Goal: Information Seeking & Learning: Check status

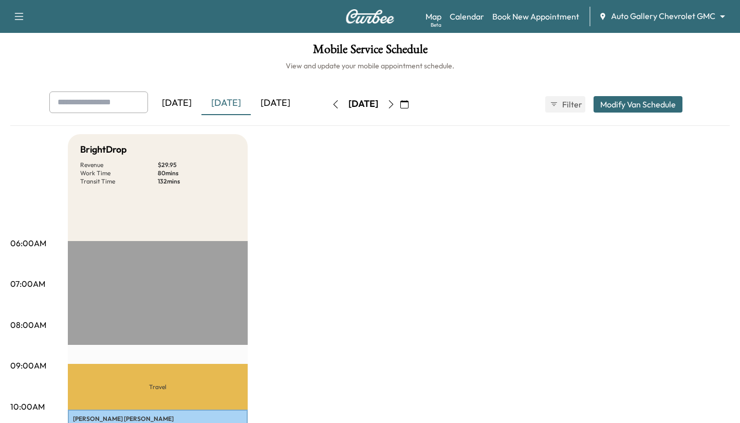
click at [657, 17] on body "Support Log Out Map Beta Calendar Book New Appointment Auto Gallery Chevrolet G…" at bounding box center [370, 211] width 740 height 423
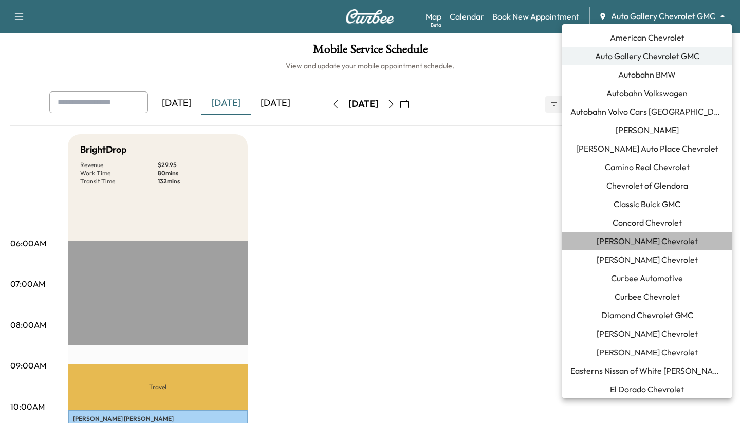
click at [632, 242] on span "[PERSON_NAME] Chevrolet" at bounding box center [646, 241] width 101 height 12
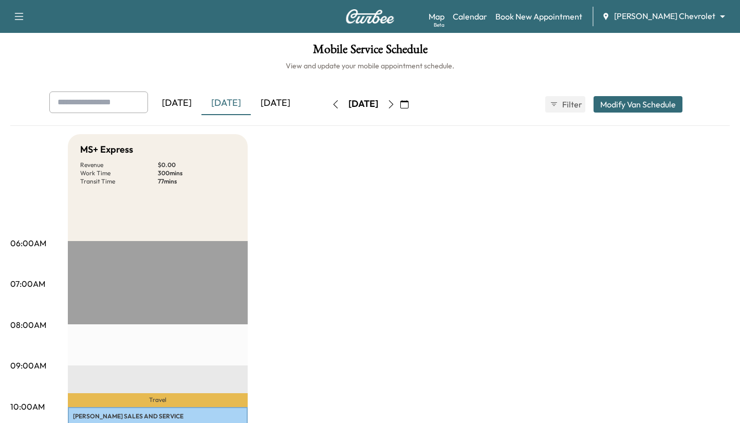
click at [646, 17] on body "Support Log Out Map Beta Calendar Book New Appointment [PERSON_NAME] Chevrolet …" at bounding box center [370, 211] width 740 height 423
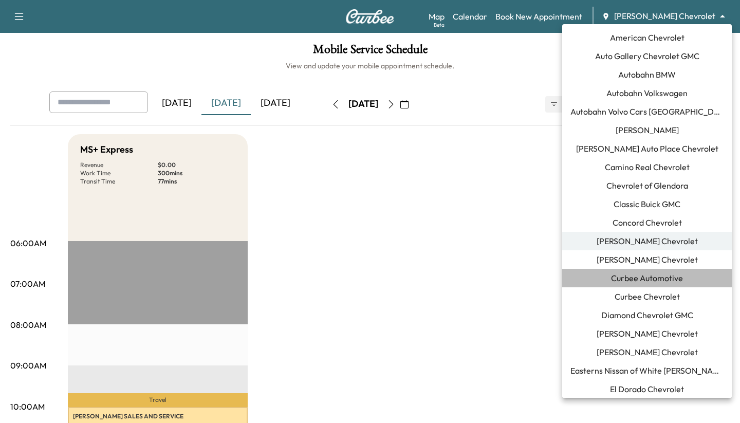
click at [635, 277] on span "Curbee Automotive" at bounding box center [647, 278] width 72 height 12
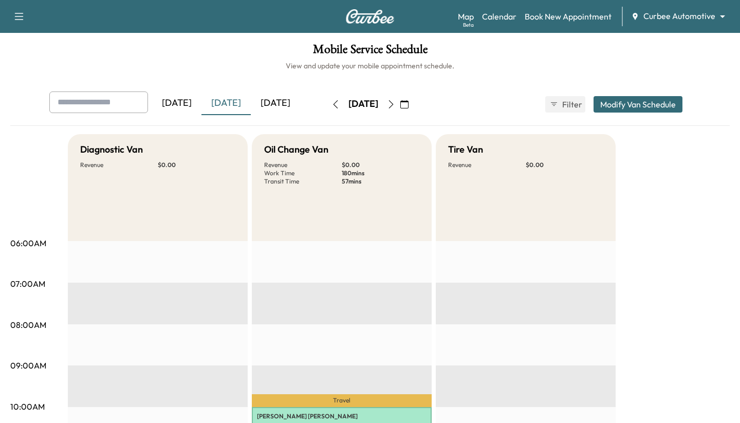
click at [652, 11] on body "Support Log Out Map Beta Calendar Book New Appointment Curbee Automotive ******…" at bounding box center [370, 211] width 740 height 423
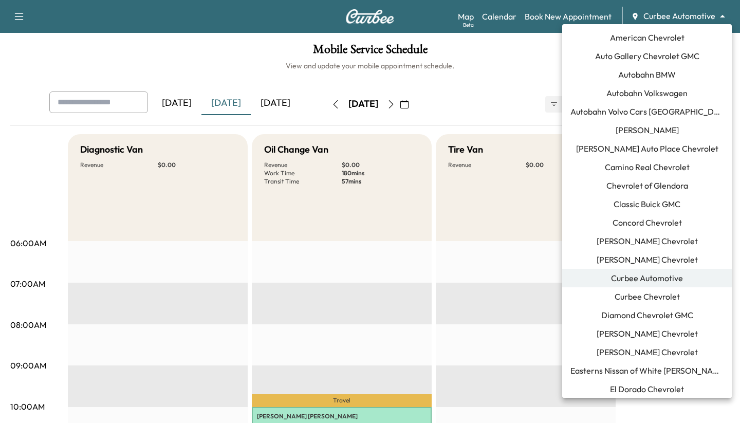
click at [631, 243] on span "[PERSON_NAME] Chevrolet" at bounding box center [646, 241] width 101 height 12
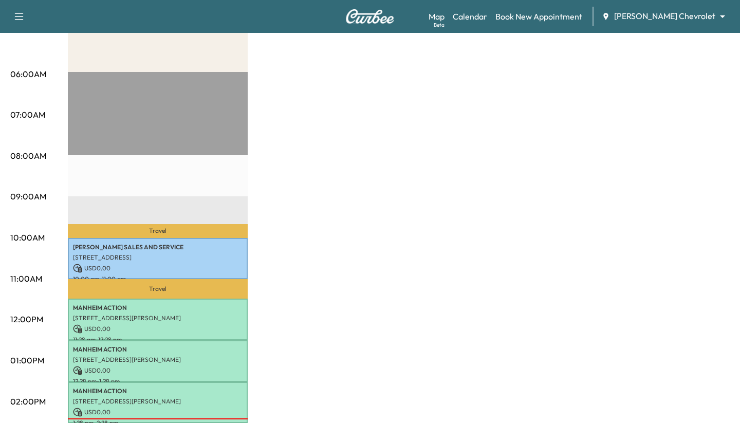
scroll to position [178, 0]
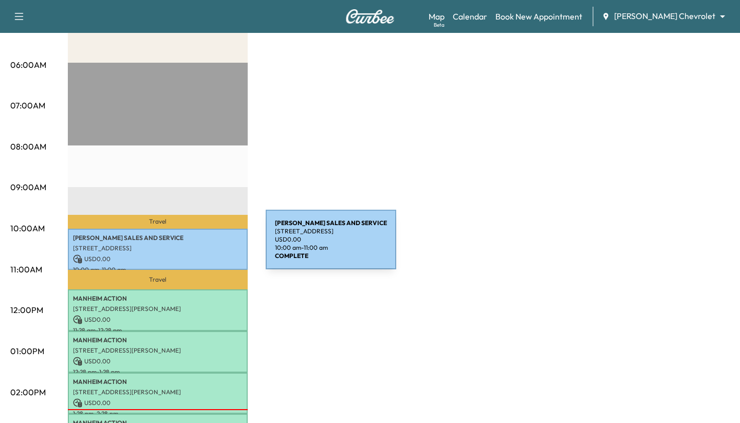
click at [189, 246] on p "[STREET_ADDRESS]" at bounding box center [158, 248] width 170 height 8
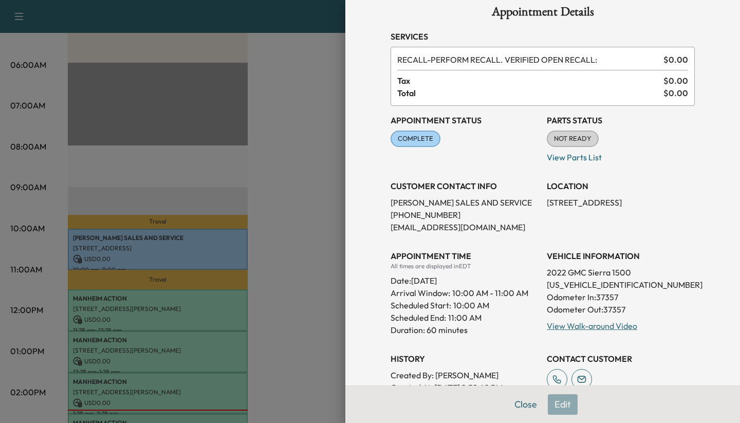
scroll to position [0, 0]
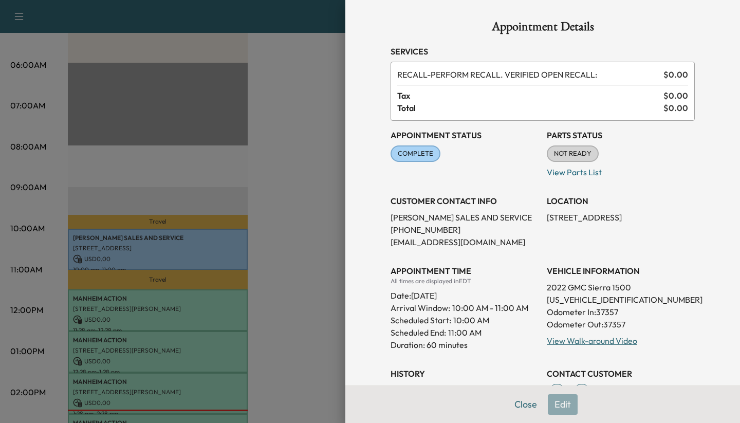
click at [294, 182] on div at bounding box center [370, 211] width 740 height 423
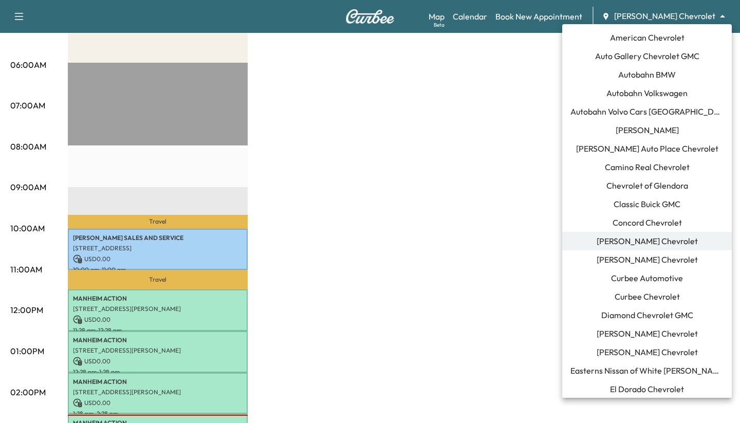
click at [661, 15] on body "Support Log Out Map Beta Calendar Book New Appointment [PERSON_NAME] Chevrolet …" at bounding box center [370, 33] width 740 height 423
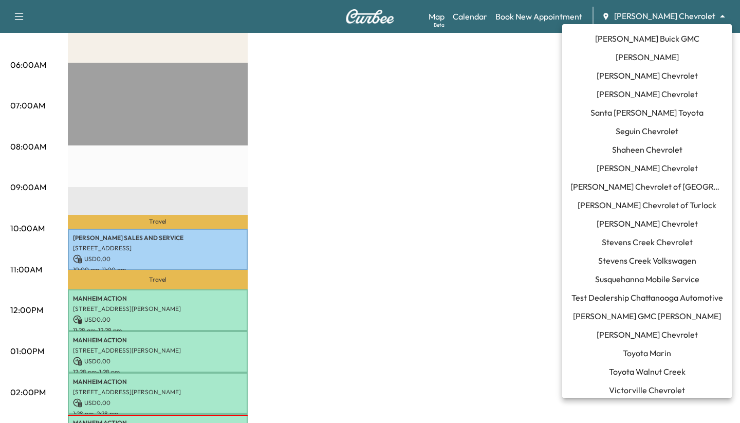
scroll to position [985, 0]
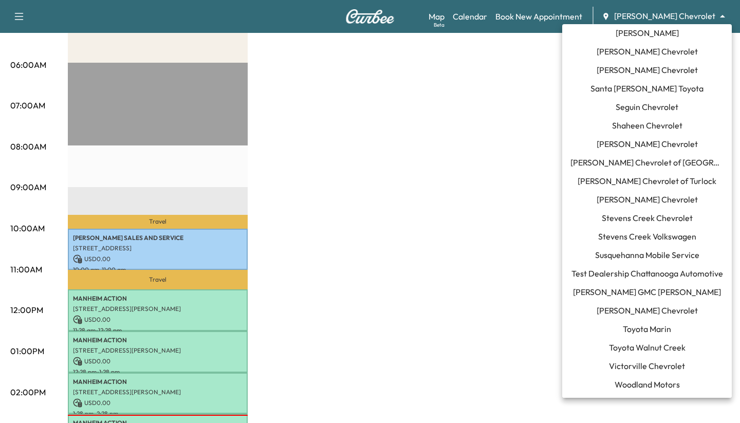
click at [610, 278] on span "Test Dealership Chattanooga Automotive" at bounding box center [647, 273] width 152 height 12
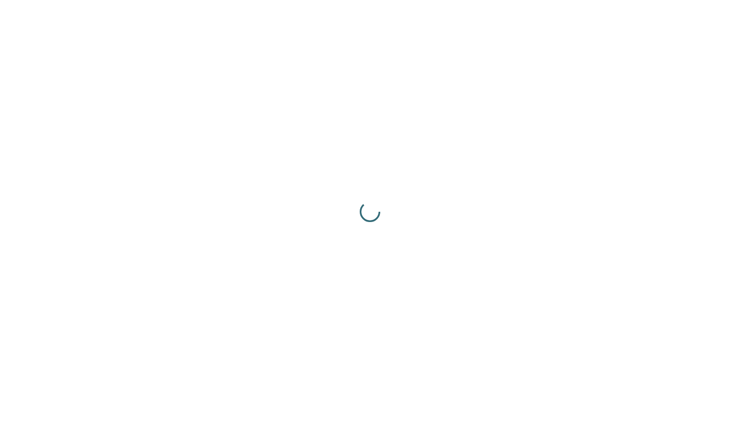
scroll to position [0, 0]
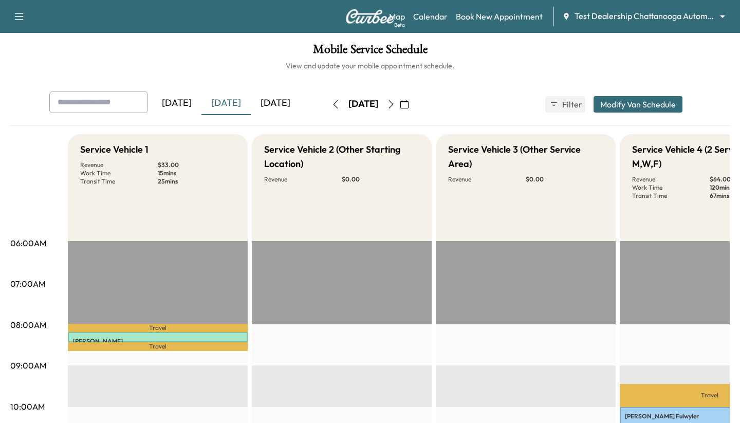
click at [282, 102] on div "[DATE]" at bounding box center [275, 103] width 49 height 24
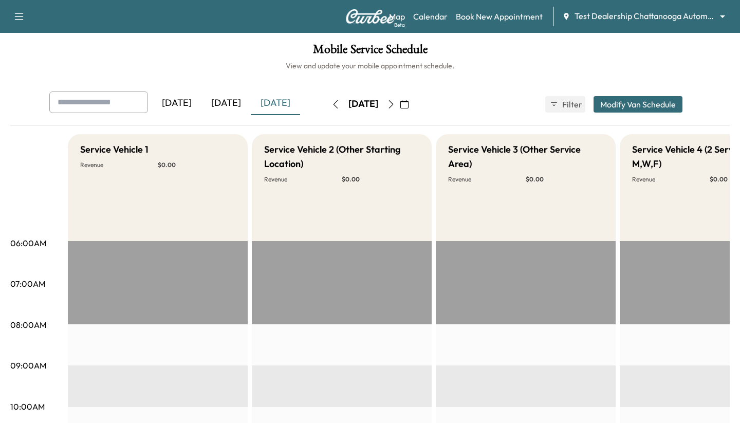
click at [667, 8] on div "Map Beta Calendar Book New Appointment Test Dealership Chattanooga Automotive *…" at bounding box center [560, 17] width 343 height 20
click at [667, 13] on body "Support Log Out Map Beta Calendar Book New Appointment Test Dealership Chattano…" at bounding box center [370, 211] width 740 height 423
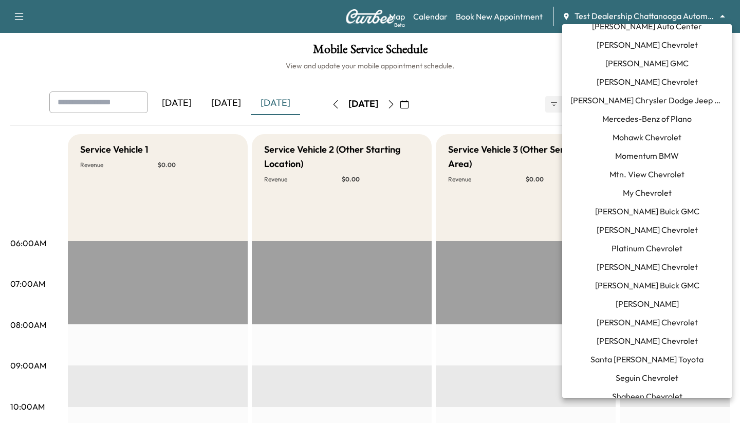
scroll to position [704, 0]
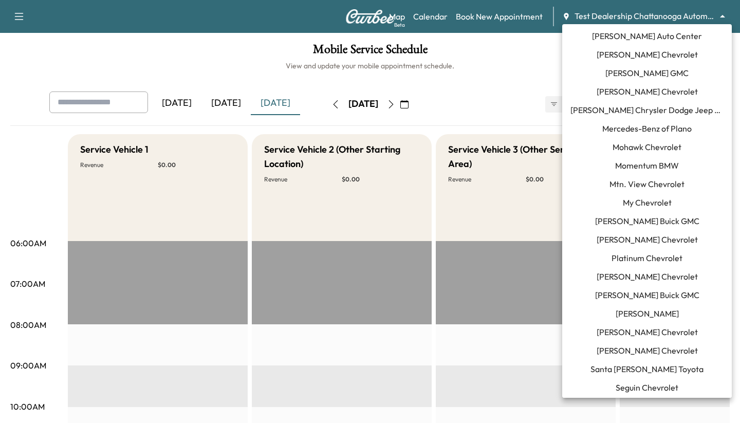
click at [645, 111] on span "[PERSON_NAME] Chrysler Dodge Jeep RAM of [GEOGRAPHIC_DATA]" at bounding box center [646, 110] width 153 height 12
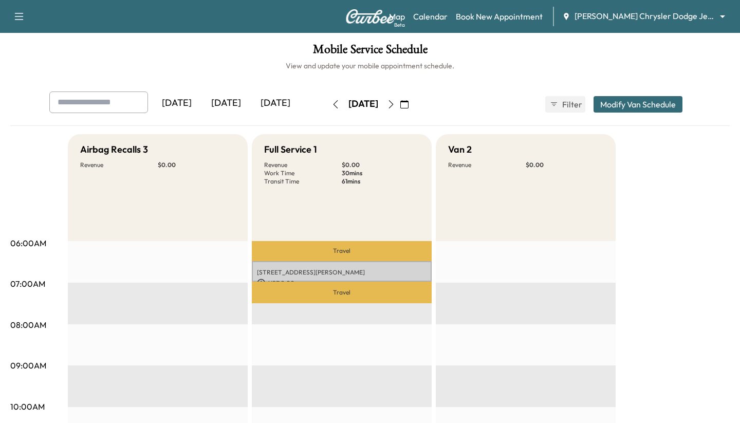
click at [232, 105] on div "[DATE]" at bounding box center [225, 103] width 49 height 24
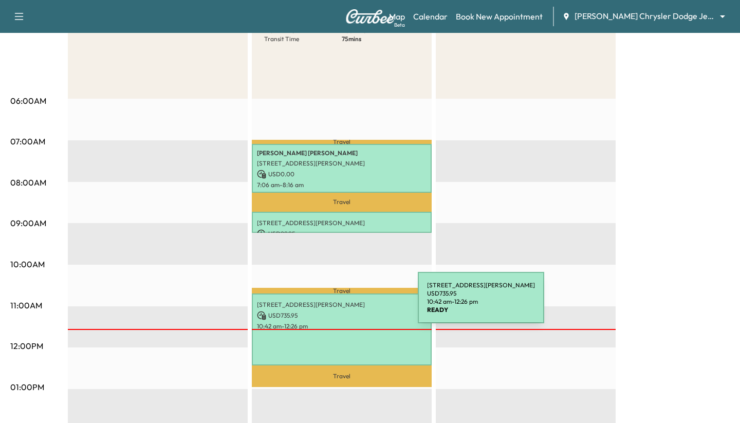
scroll to position [130, 0]
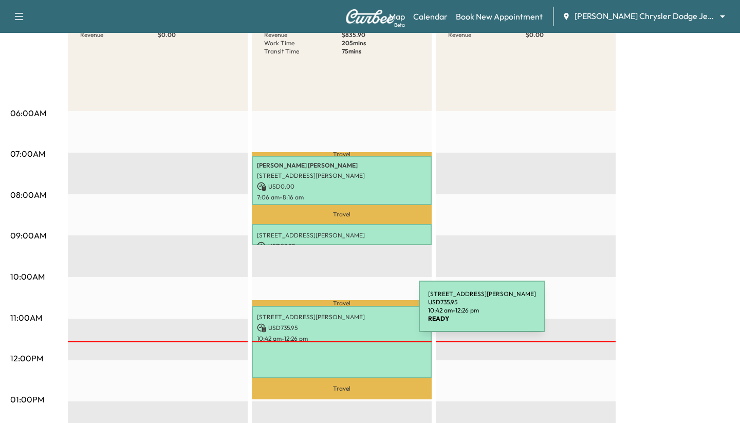
click at [342, 316] on p "[STREET_ADDRESS][PERSON_NAME]" at bounding box center [342, 317] width 170 height 8
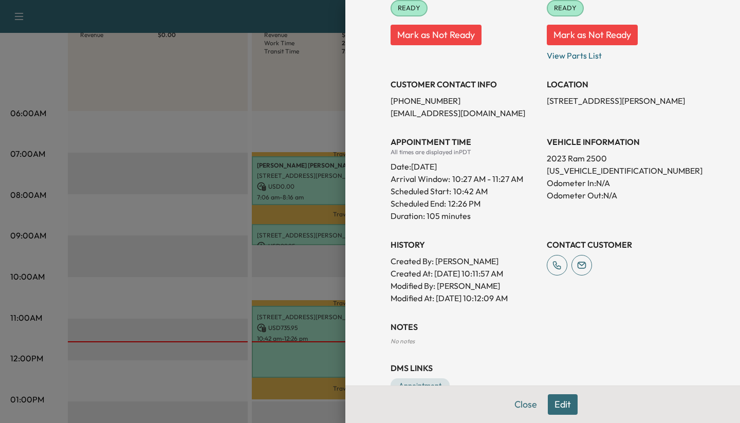
scroll to position [198, 0]
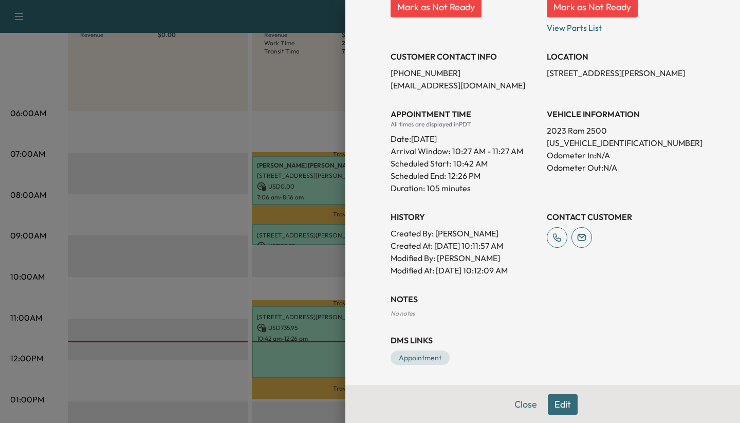
click at [184, 148] on div at bounding box center [370, 211] width 740 height 423
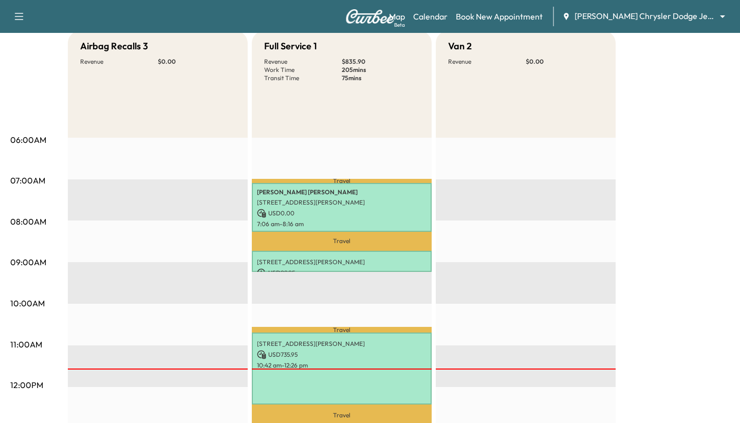
scroll to position [98, 0]
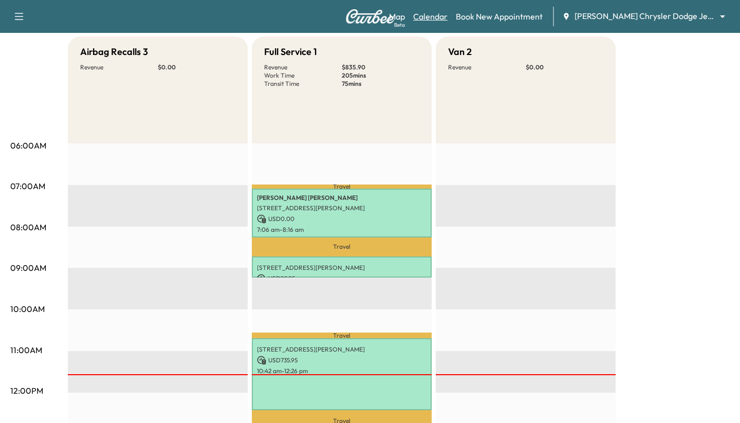
click at [430, 18] on link "Calendar" at bounding box center [430, 16] width 34 height 12
click at [389, 18] on link "Map Beta" at bounding box center [397, 16] width 16 height 12
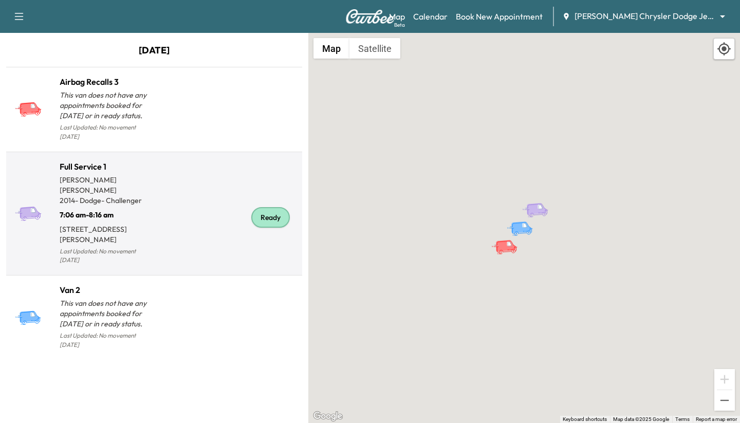
click at [166, 219] on div "Ready" at bounding box center [226, 218] width 144 height 99
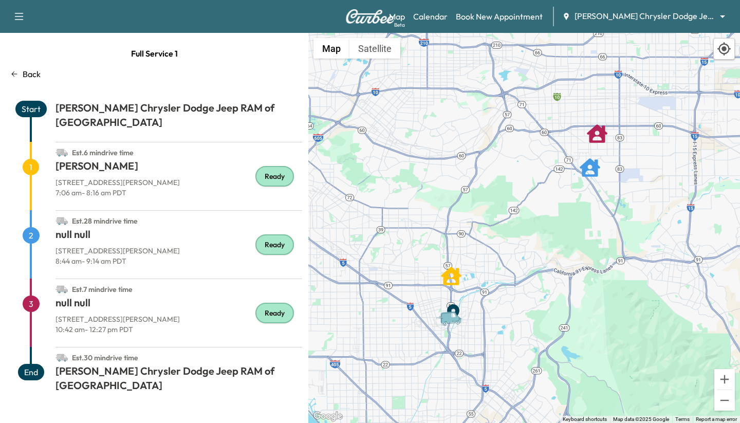
click at [35, 72] on p "Back" at bounding box center [32, 74] width 18 height 12
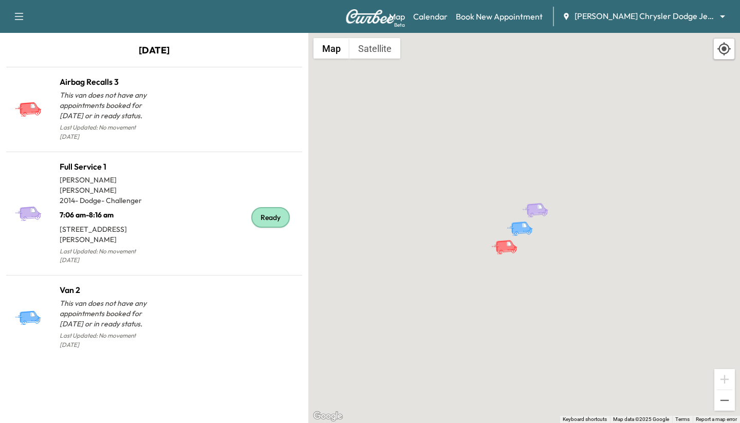
click at [643, 18] on body "Support Log Out Map Beta Calendar Book New Appointment [PERSON_NAME] Chrysler D…" at bounding box center [370, 211] width 740 height 423
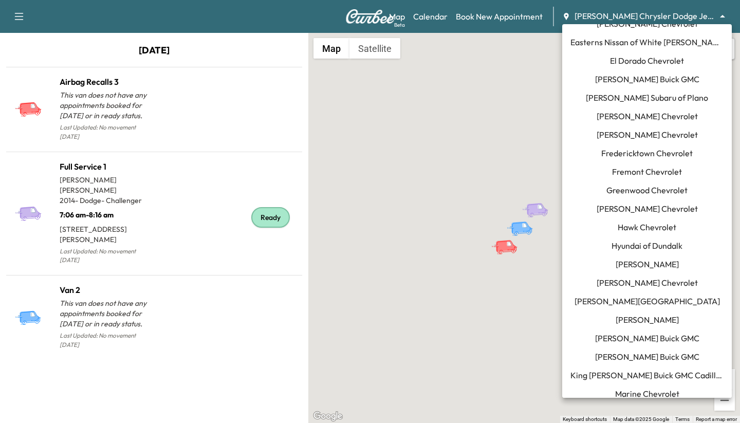
scroll to position [324, 0]
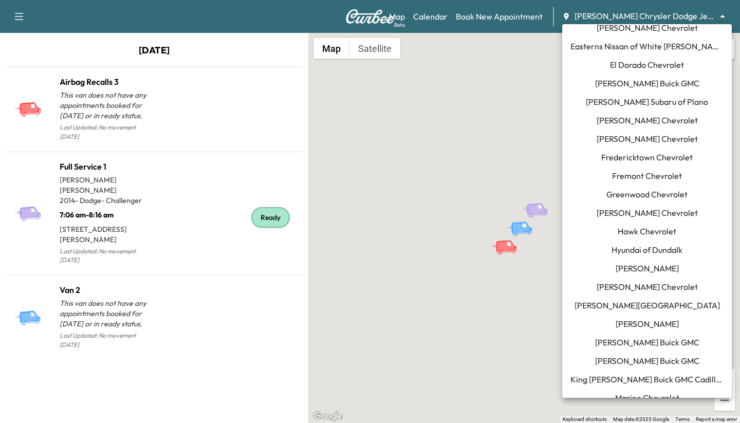
click at [623, 231] on span "Hawk Chevrolet" at bounding box center [646, 231] width 59 height 12
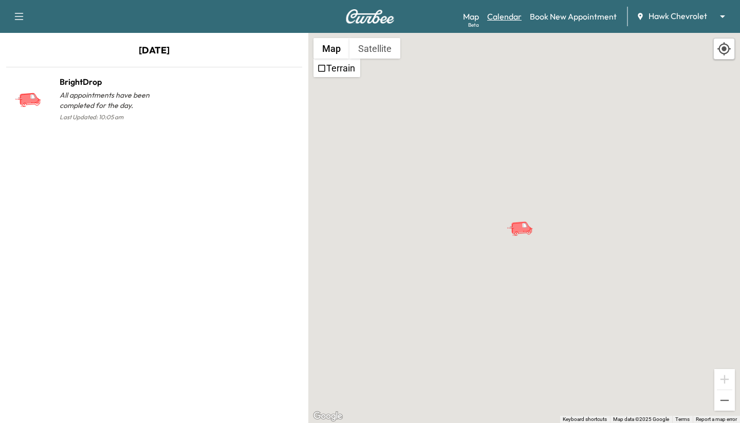
click at [512, 16] on link "Calendar" at bounding box center [504, 16] width 34 height 12
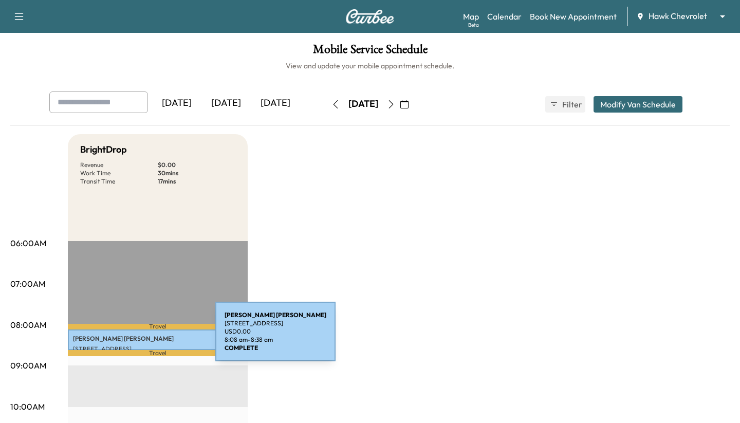
click at [138, 338] on p "[PERSON_NAME]" at bounding box center [158, 338] width 170 height 8
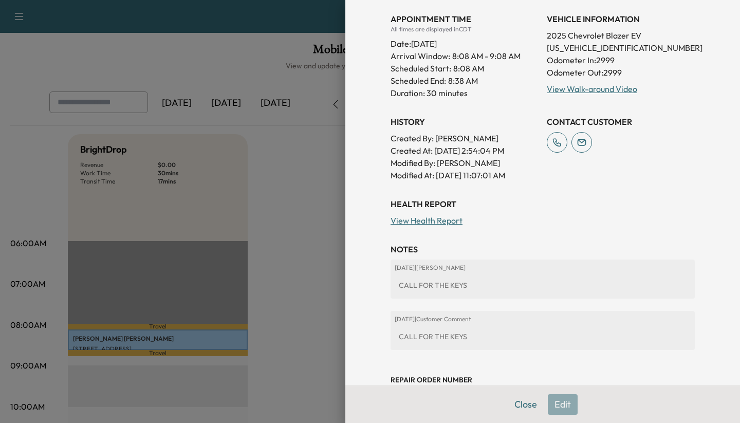
scroll to position [286, 0]
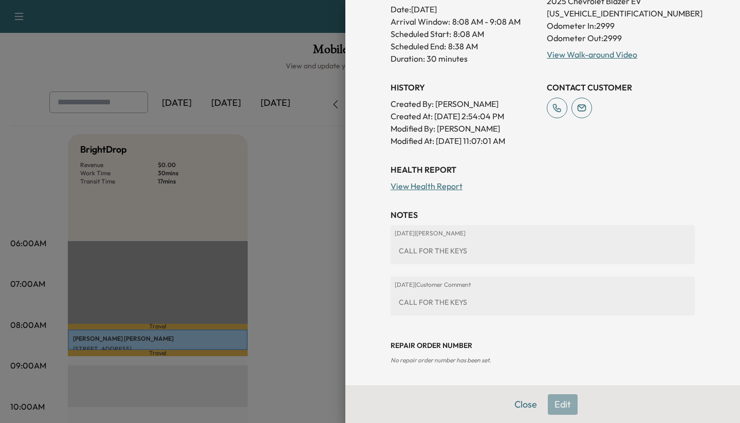
click at [428, 194] on div "Health Report View Health Report NOTES [DATE] | [PERSON_NAME] CALL FOR THE KEYS…" at bounding box center [542, 263] width 304 height 201
click at [425, 189] on link "View Health Report" at bounding box center [426, 186] width 72 height 10
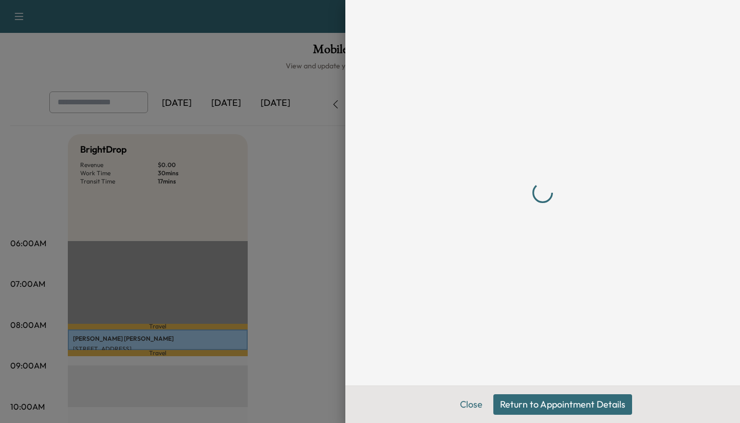
click at [297, 201] on div at bounding box center [370, 211] width 740 height 423
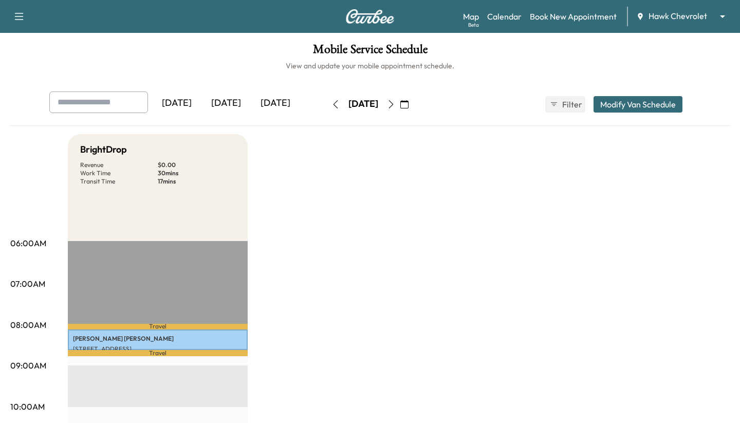
click at [662, 16] on body "Support Log Out Map Beta Calendar Book New Appointment Hawk Chevrolet ******** …" at bounding box center [370, 211] width 740 height 423
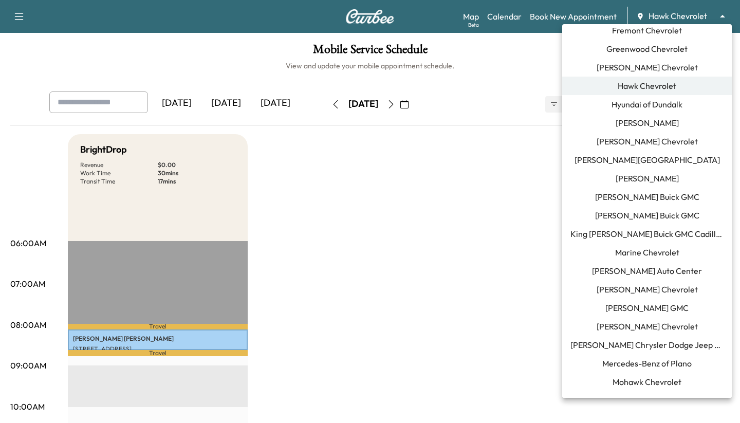
scroll to position [985, 0]
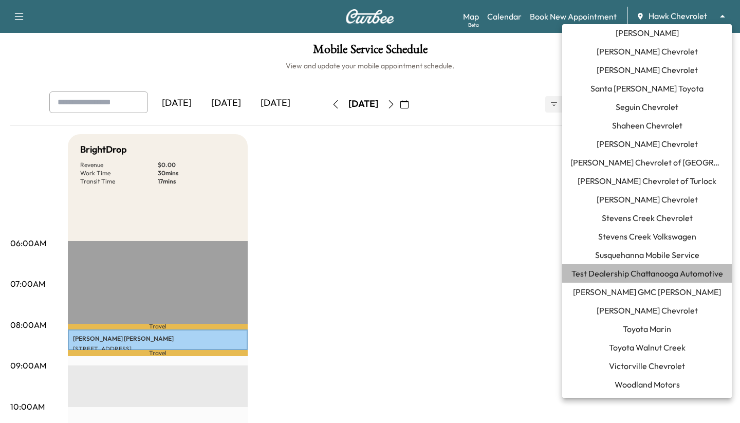
click at [627, 275] on span "Test Dealership Chattanooga Automotive" at bounding box center [647, 273] width 152 height 12
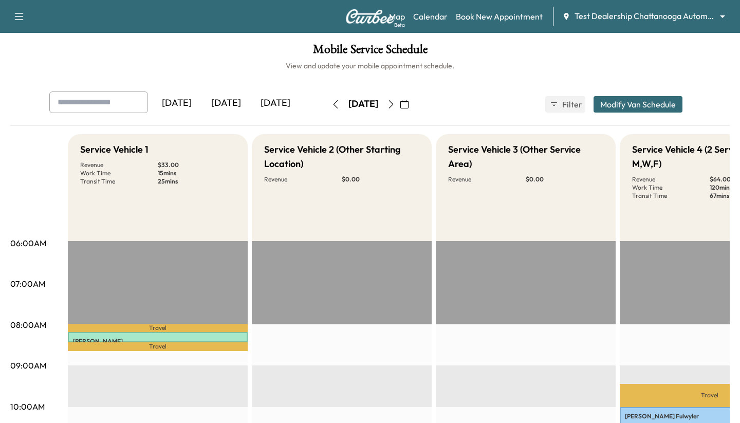
scroll to position [82, 0]
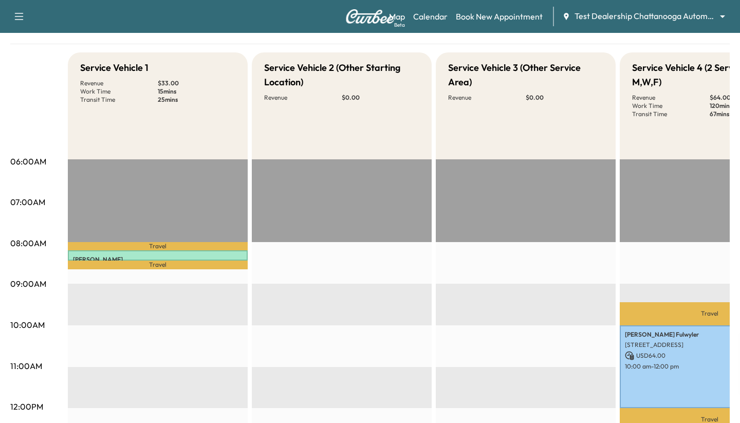
click at [671, 351] on p "USD 64.00" at bounding box center [710, 355] width 170 height 9
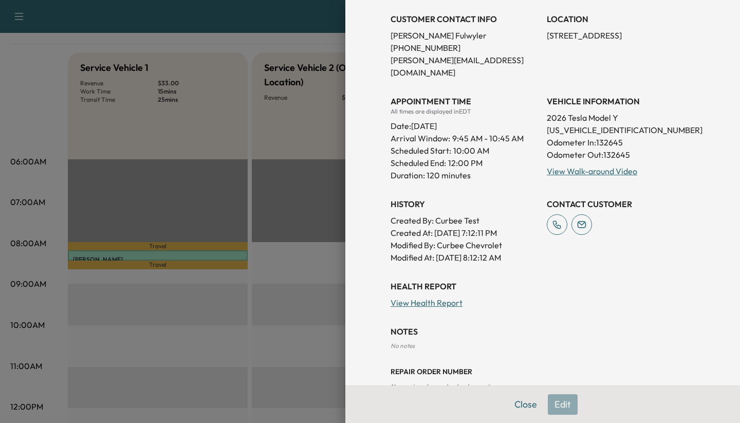
scroll to position [196, 0]
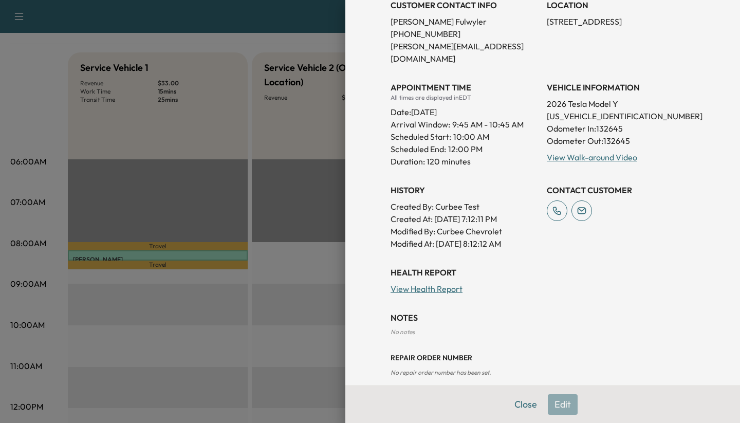
click at [404, 284] on link "View Health Report" at bounding box center [426, 289] width 72 height 10
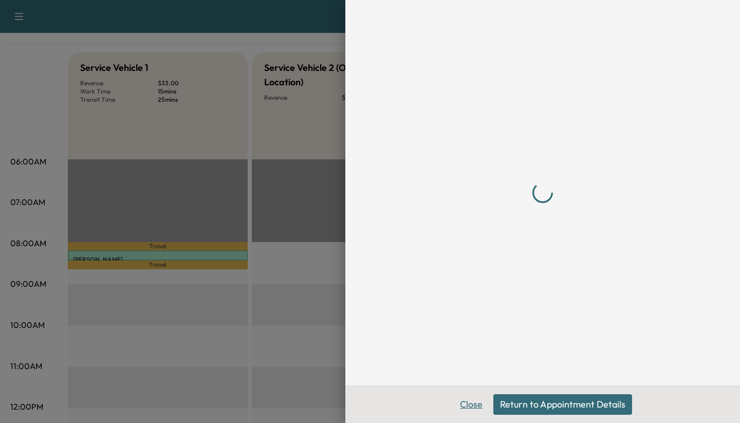
click at [462, 407] on button "Close" at bounding box center [471, 404] width 36 height 21
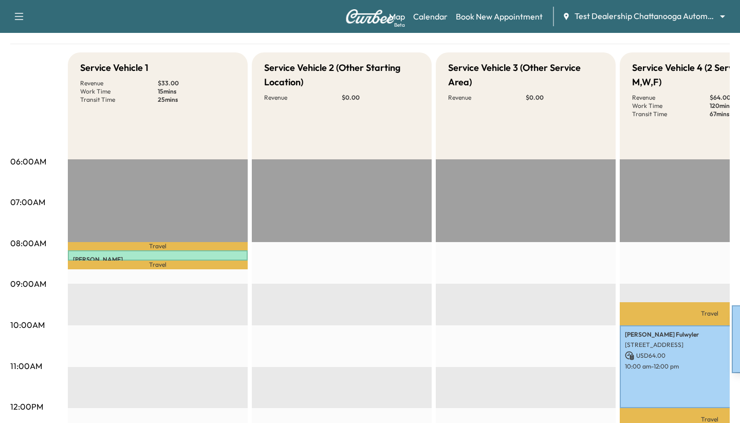
click at [652, 346] on p "[STREET_ADDRESS]" at bounding box center [710, 345] width 170 height 8
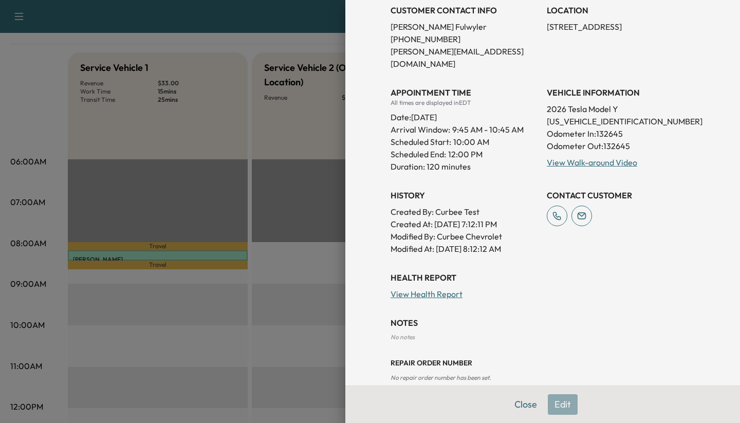
scroll to position [196, 0]
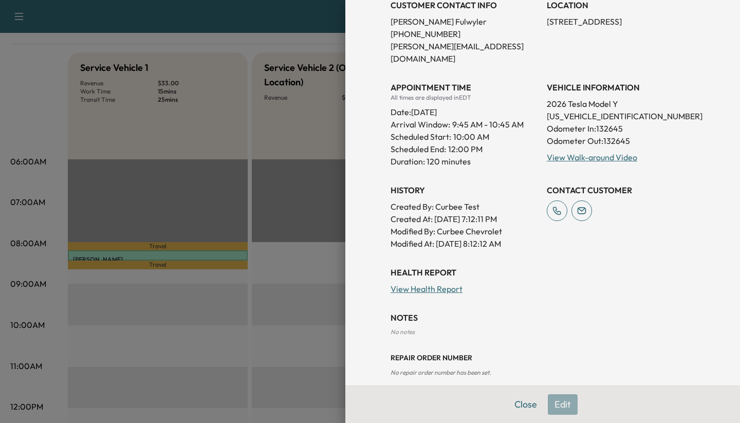
click at [320, 268] on div at bounding box center [370, 211] width 740 height 423
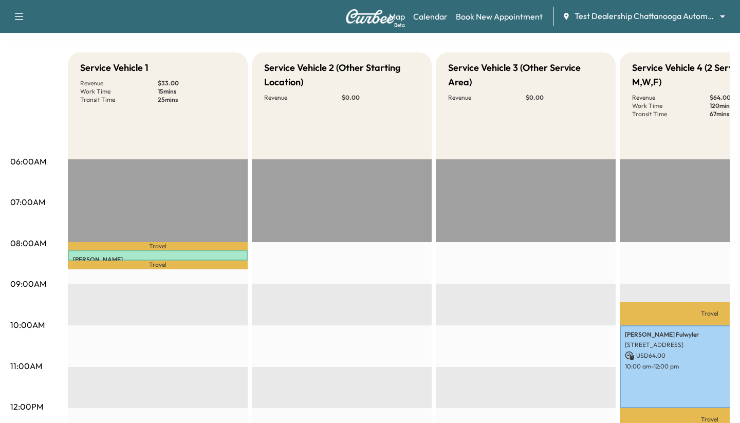
click at [634, 12] on body "Support Log Out Map Beta Calendar Book New Appointment Test Dealership Chattano…" at bounding box center [370, 129] width 740 height 423
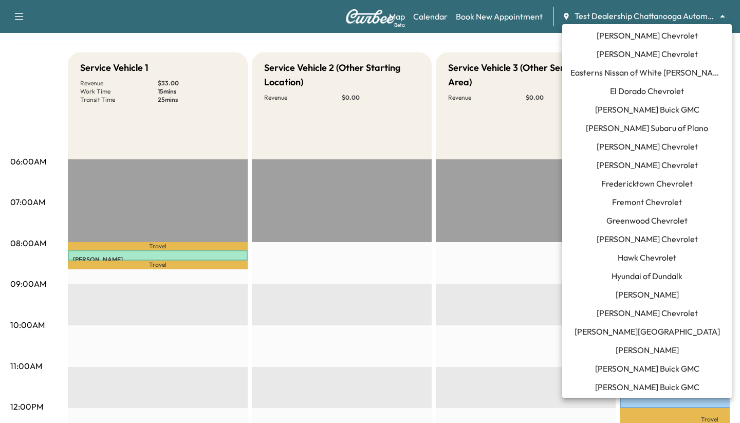
scroll to position [0, 0]
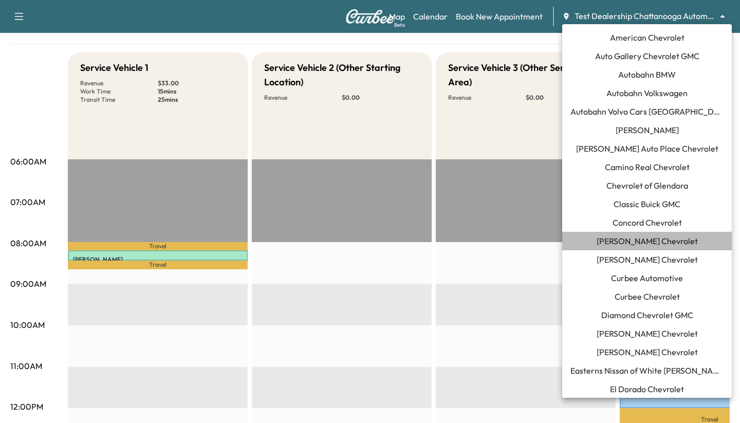
click at [639, 236] on span "[PERSON_NAME] Chevrolet" at bounding box center [646, 241] width 101 height 12
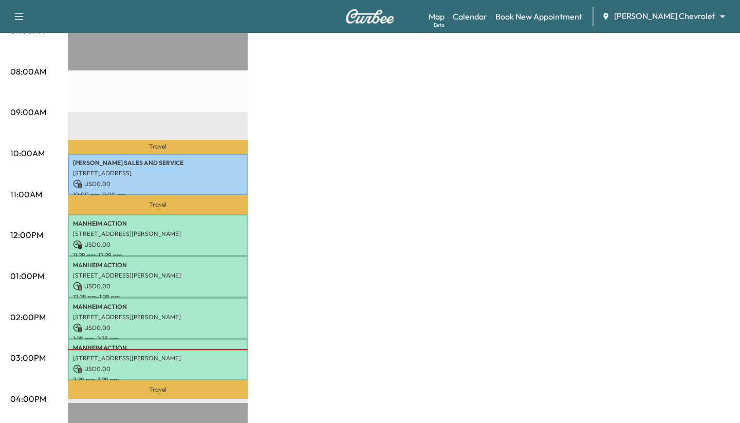
scroll to position [292, 0]
